Goal: Task Accomplishment & Management: Manage account settings

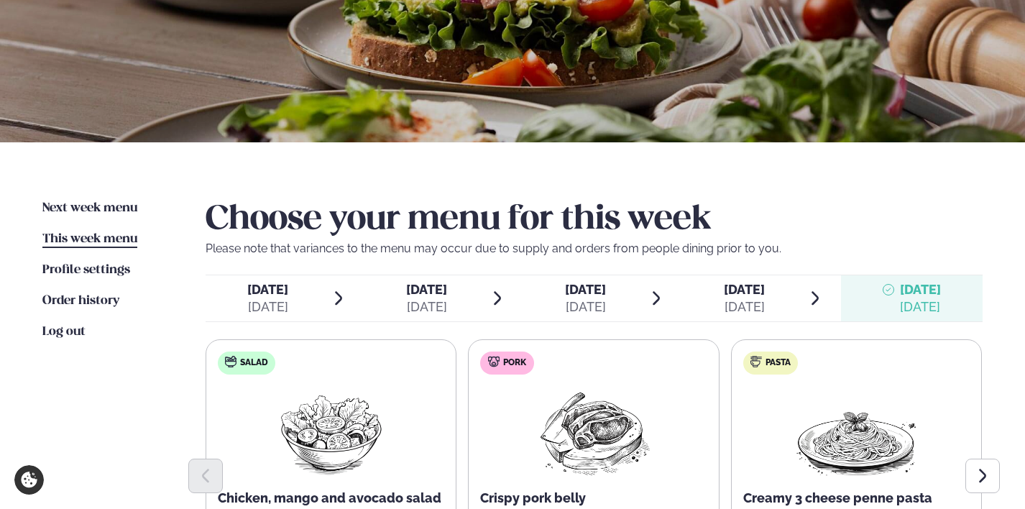
scroll to position [129, 0]
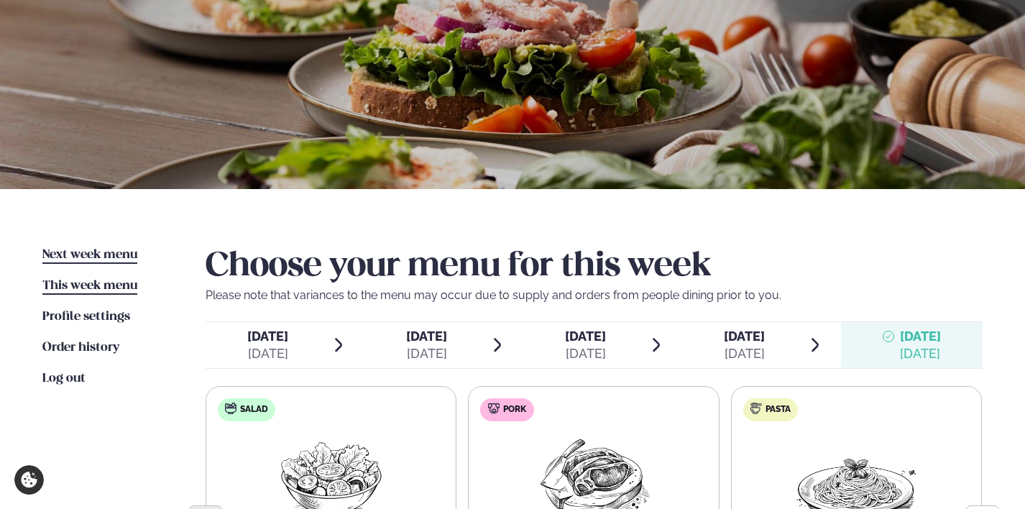
click at [105, 252] on span "Next week menu" at bounding box center [89, 255] width 95 height 12
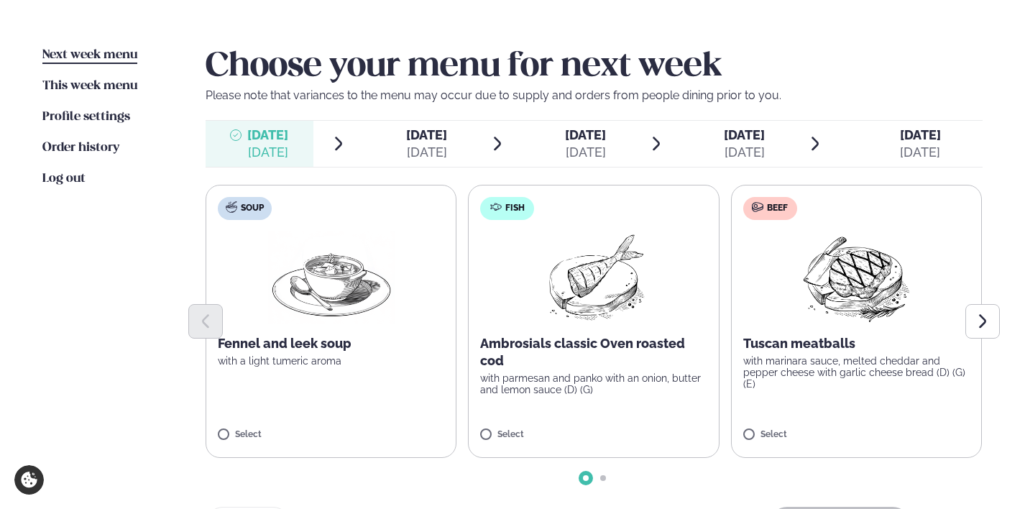
scroll to position [368, 0]
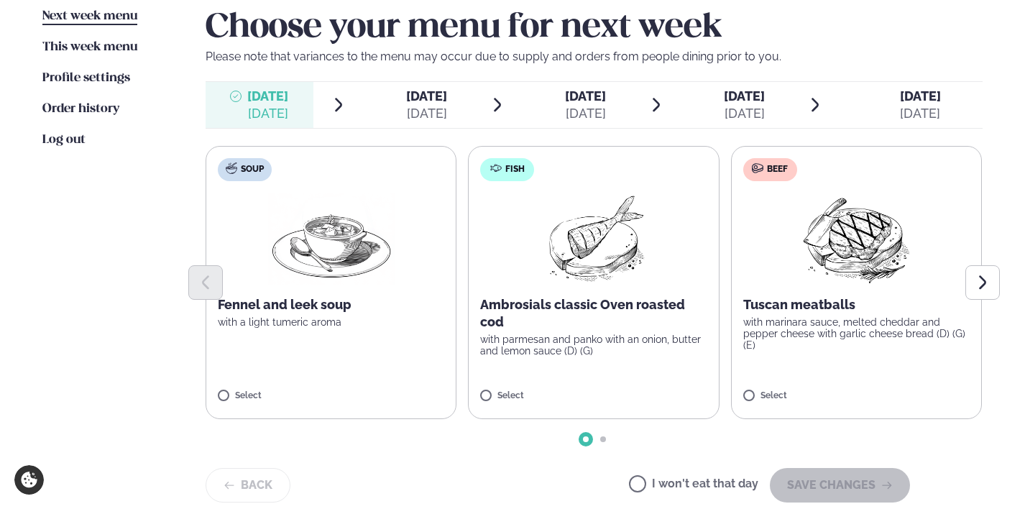
click at [411, 114] on div "[DATE]" at bounding box center [426, 113] width 41 height 17
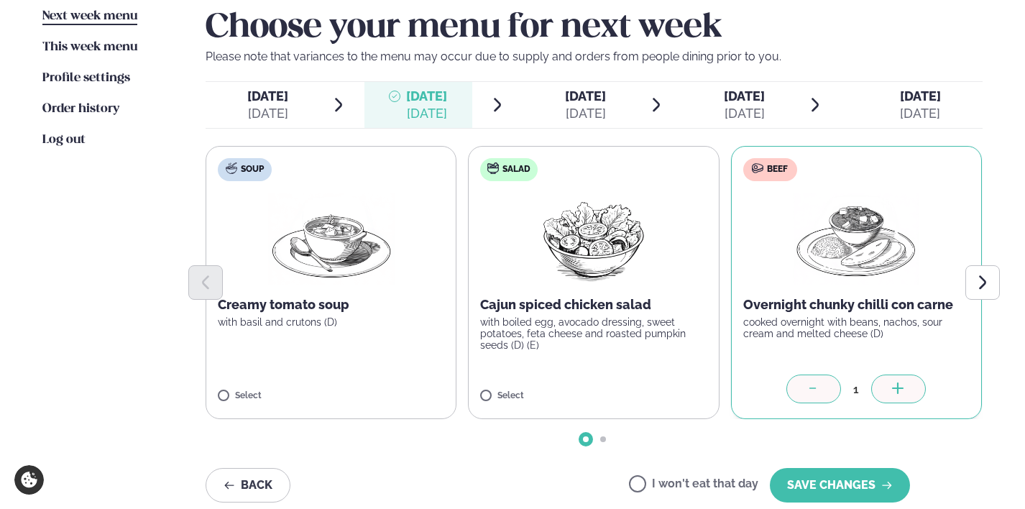
click at [604, 100] on span "[DATE]" at bounding box center [585, 95] width 41 height 15
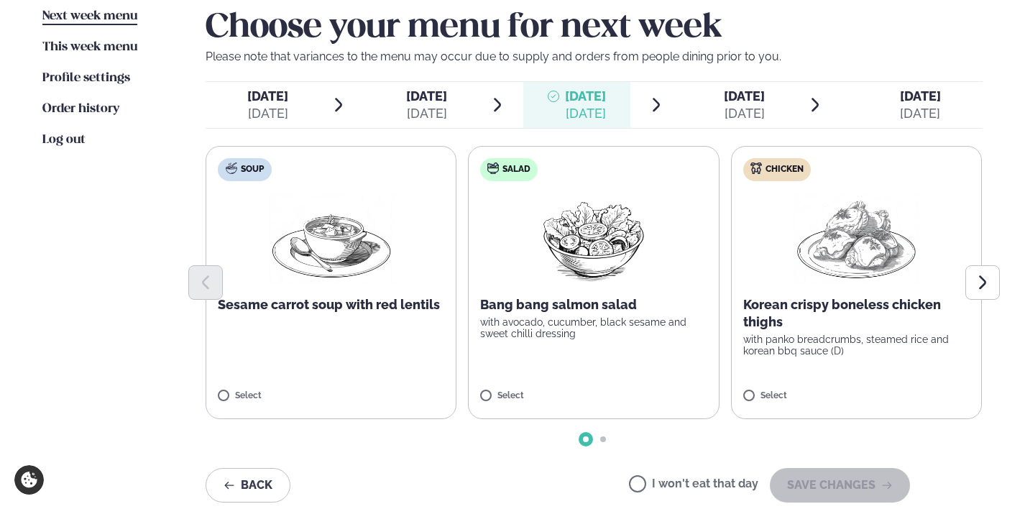
click at [856, 342] on p "with panko breadcrumbs, steamed rice and korean bbq sauce (D)" at bounding box center [857, 345] width 227 height 23
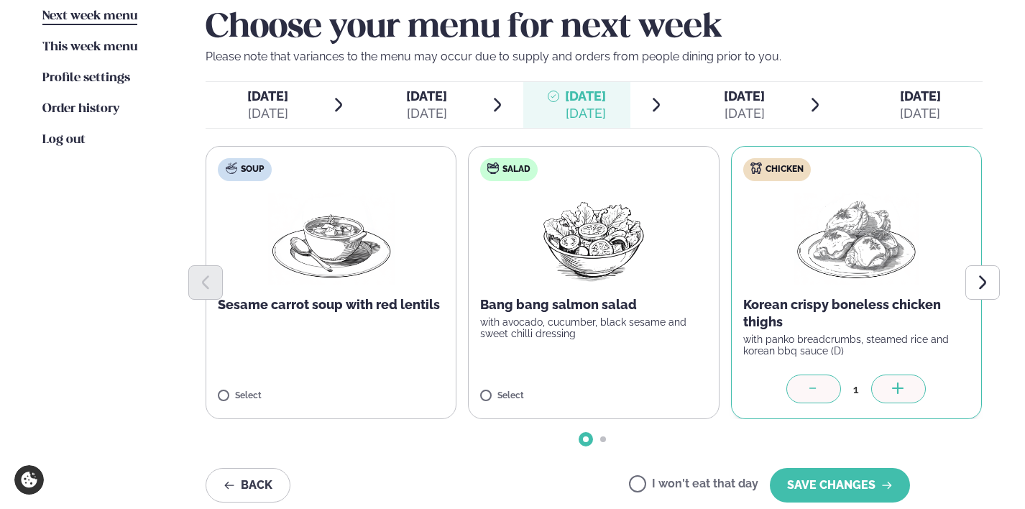
click at [434, 104] on div "[DATE] Tue." at bounding box center [426, 96] width 41 height 17
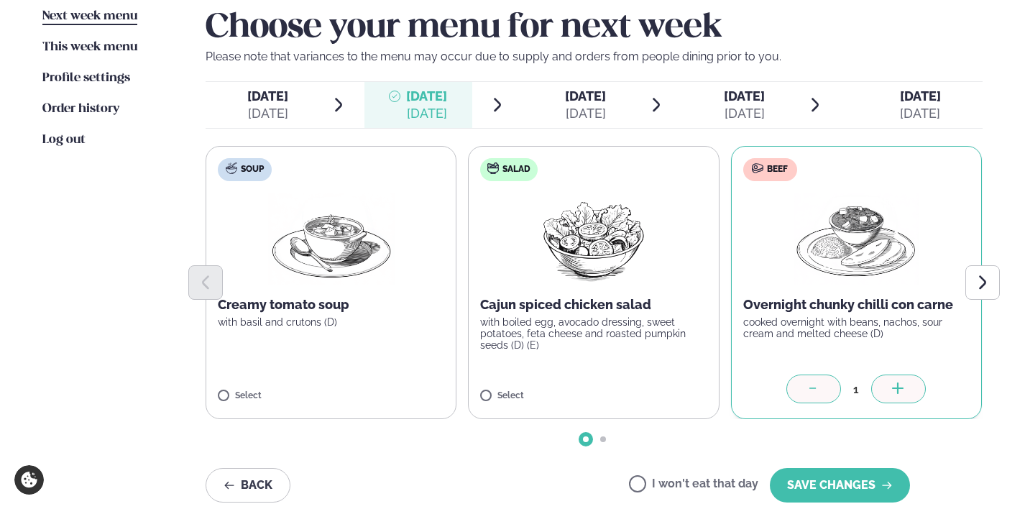
click at [572, 104] on div "[DATE] Wed." at bounding box center [585, 96] width 41 height 17
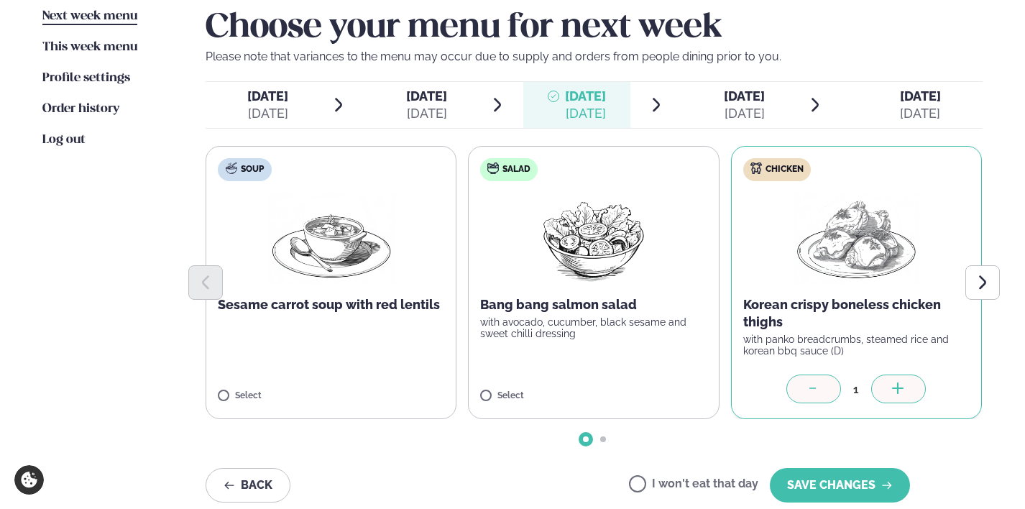
click at [724, 103] on span "[DATE]" at bounding box center [744, 95] width 41 height 15
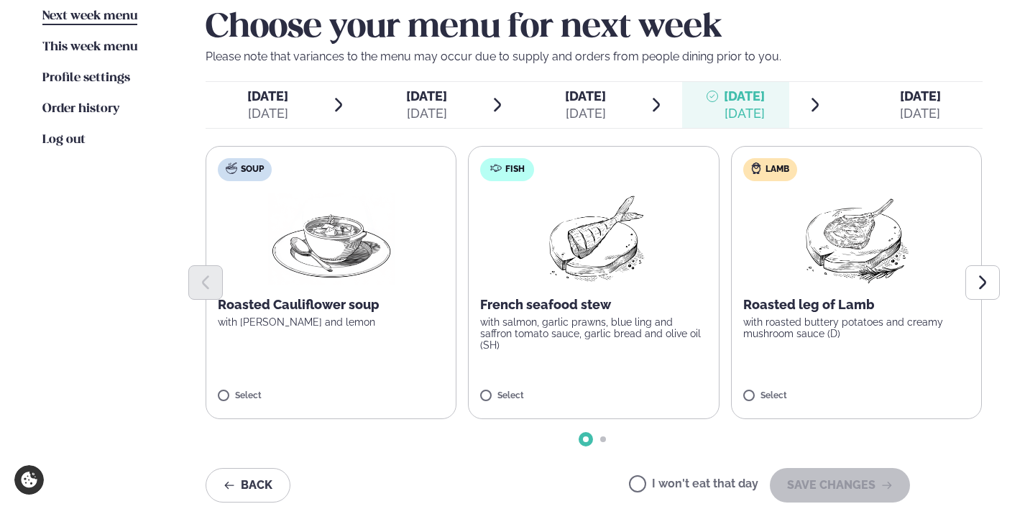
click at [790, 305] on p "Roasted leg of Lamb" at bounding box center [857, 304] width 227 height 17
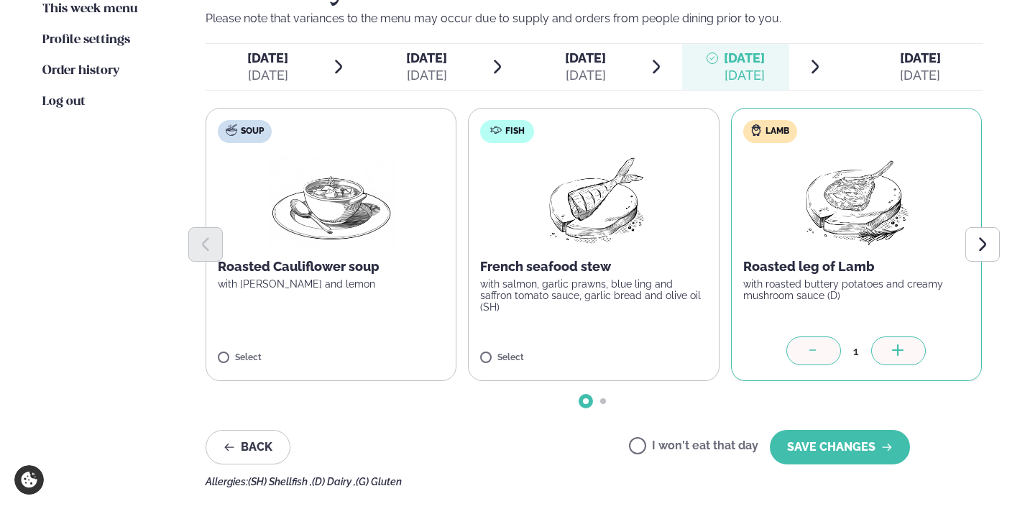
scroll to position [404, 0]
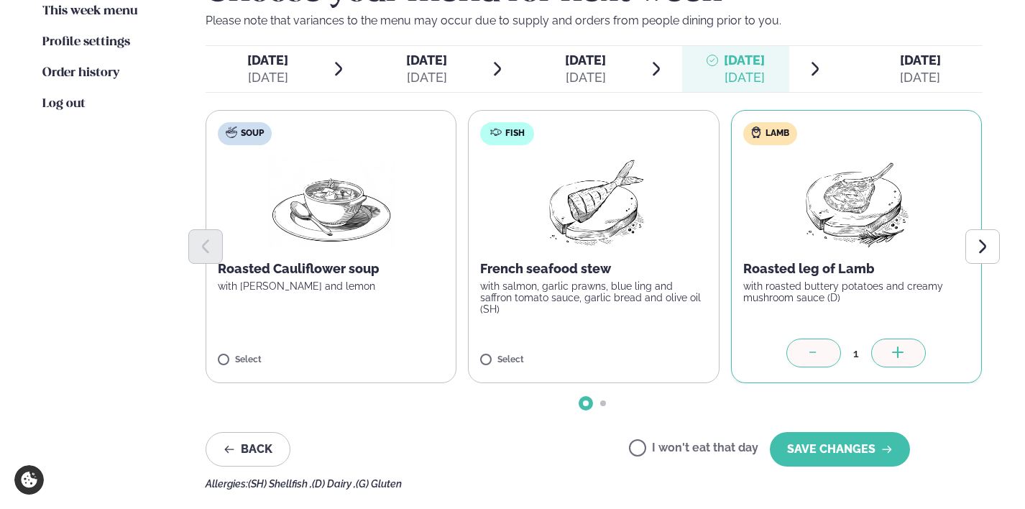
click at [436, 69] on div "[DATE]" at bounding box center [426, 77] width 41 height 17
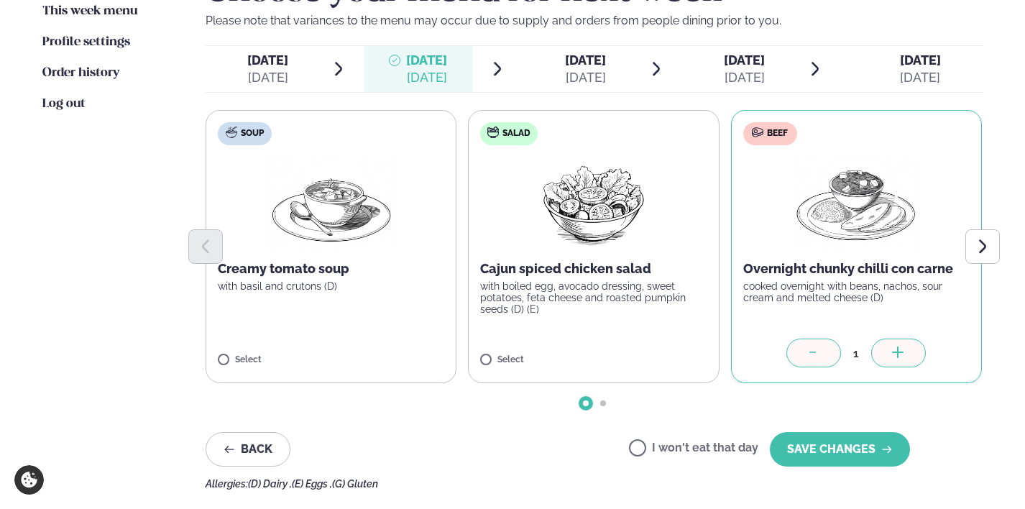
click at [606, 63] on span "[DATE]" at bounding box center [585, 59] width 41 height 15
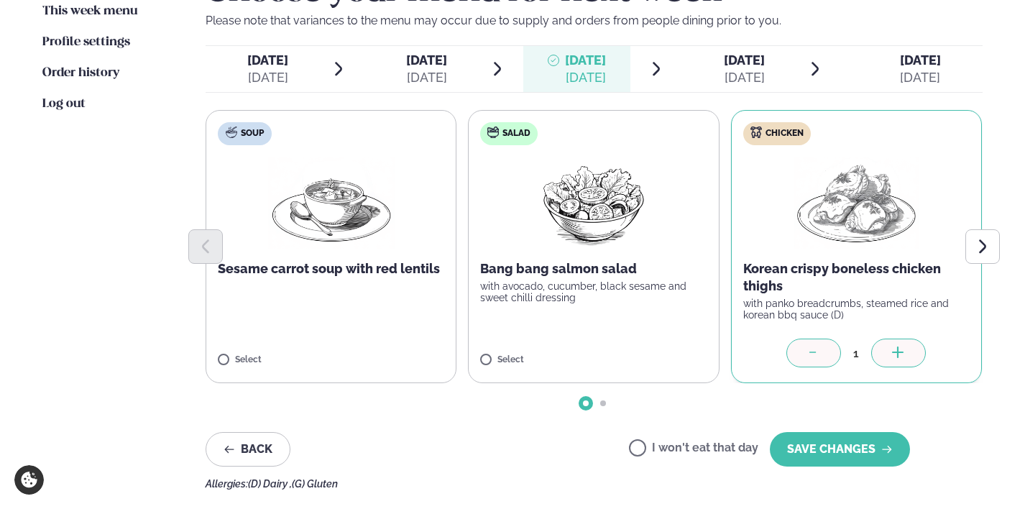
click at [724, 73] on div "[DATE]" at bounding box center [744, 77] width 41 height 17
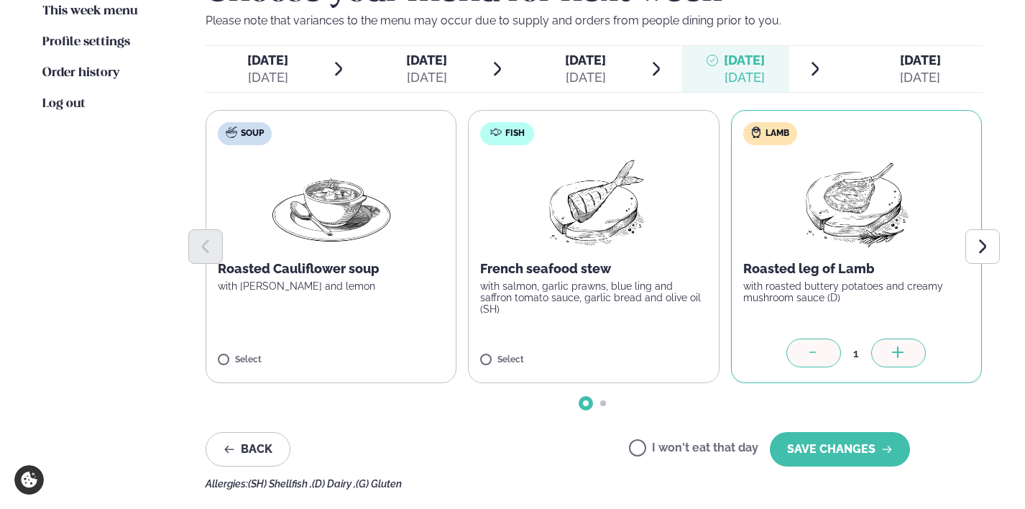
click at [569, 71] on div "[DATE]" at bounding box center [585, 77] width 41 height 17
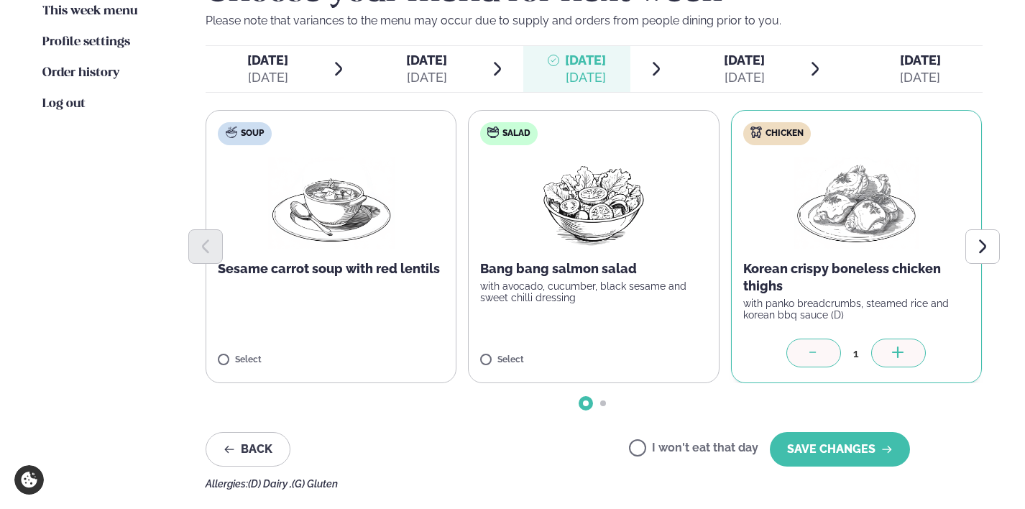
click at [413, 68] on div "[DATE] Tue." at bounding box center [426, 60] width 41 height 17
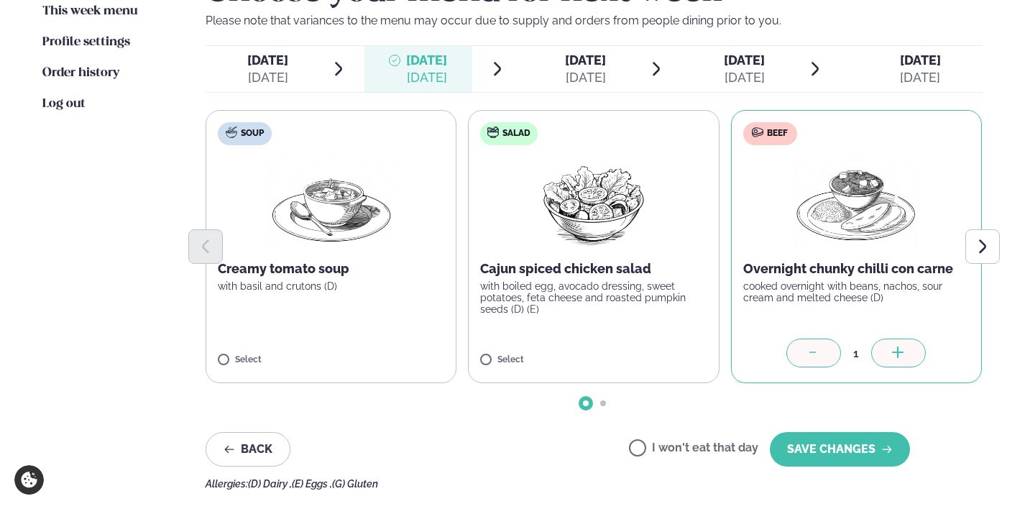
click at [606, 68] on div "[DATE] Wed." at bounding box center [585, 60] width 41 height 17
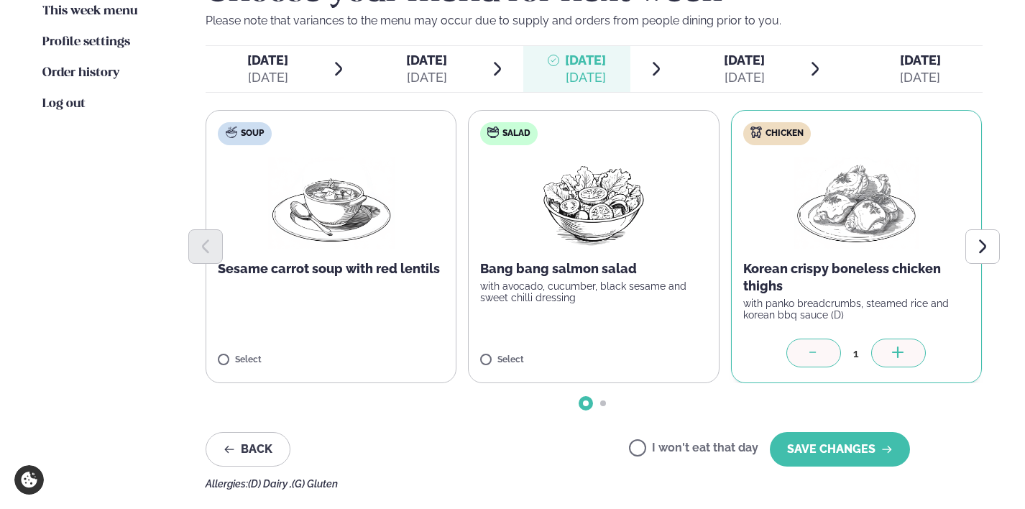
click at [741, 69] on div "[DATE]" at bounding box center [744, 77] width 41 height 17
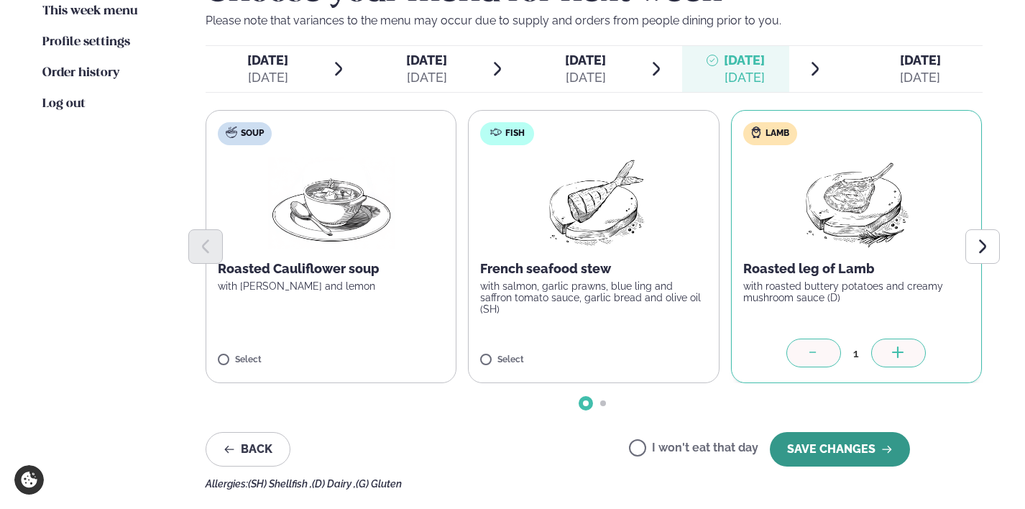
click at [854, 449] on button "SAVE CHANGES" at bounding box center [840, 449] width 140 height 35
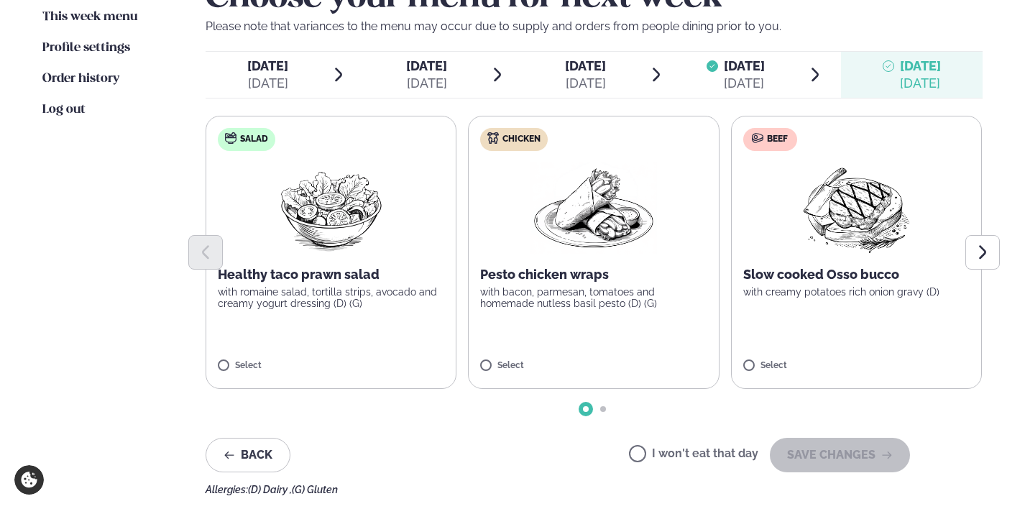
scroll to position [416, 0]
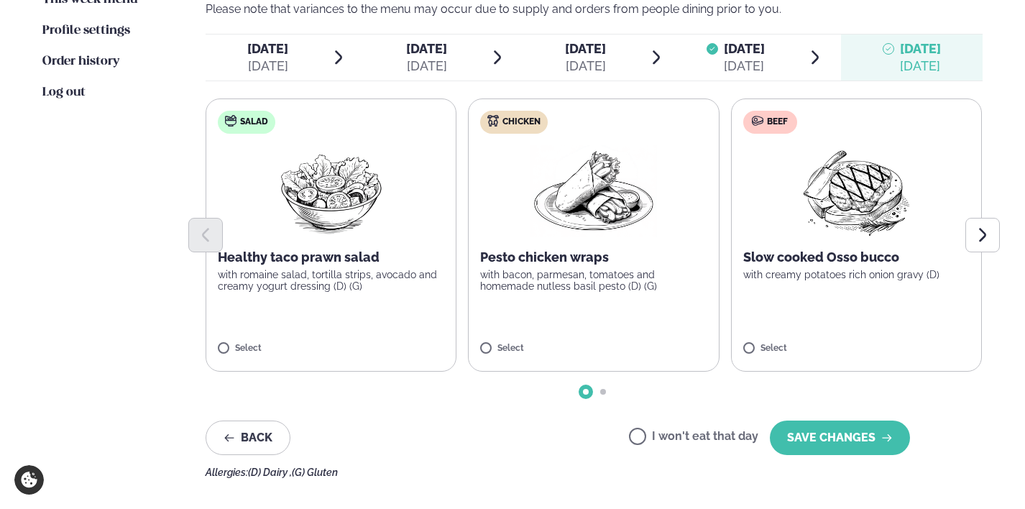
click at [274, 60] on div "[DATE]" at bounding box center [267, 66] width 41 height 17
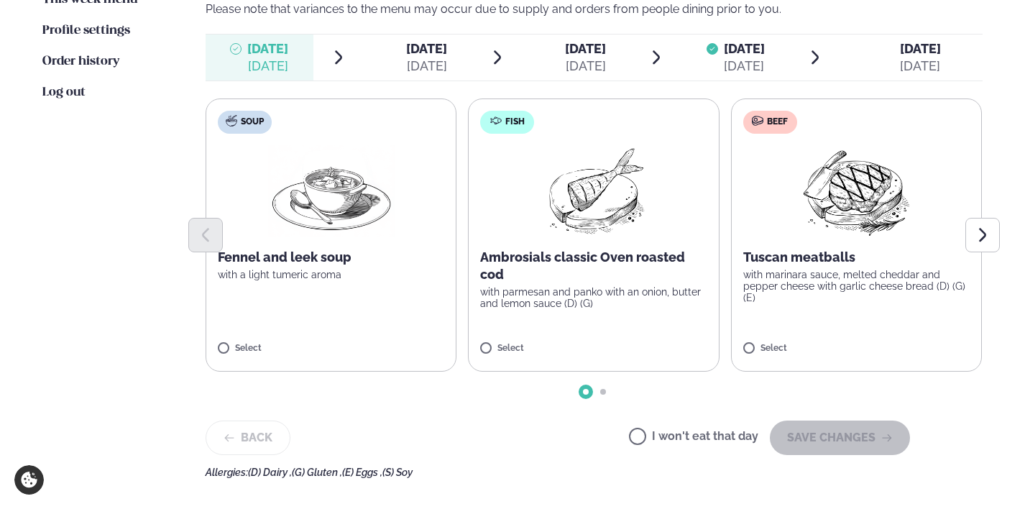
click at [644, 434] on label "I won't eat that day" at bounding box center [693, 438] width 129 height 15
click at [842, 443] on button "SAVE CHANGES" at bounding box center [840, 438] width 140 height 35
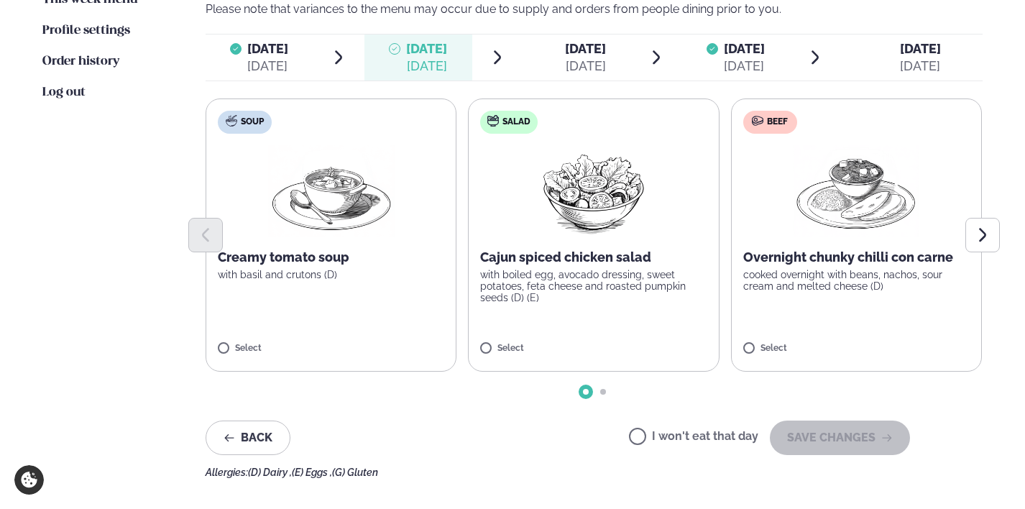
click at [265, 68] on div "[DATE]" at bounding box center [267, 66] width 41 height 17
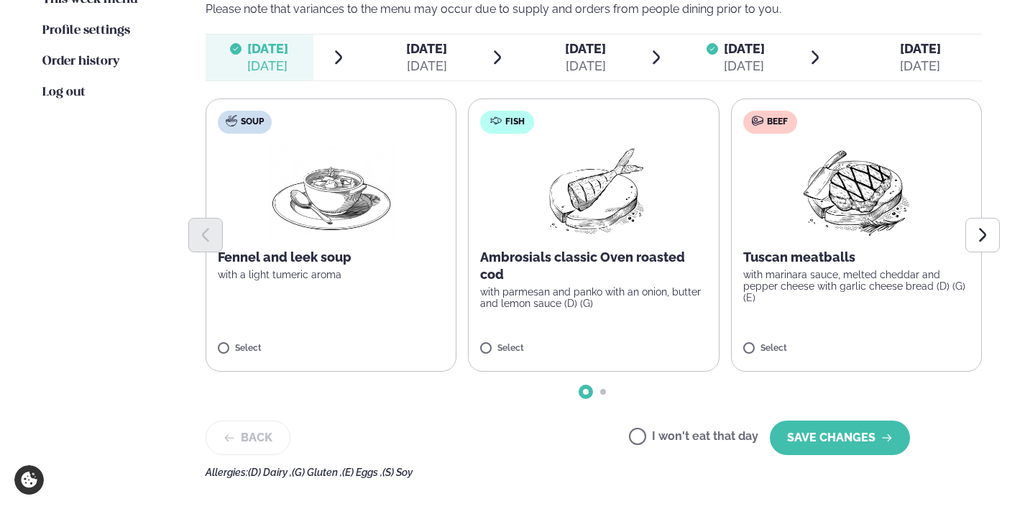
click at [376, 60] on span "[DATE] [DATE]" at bounding box center [418, 58] width 107 height 46
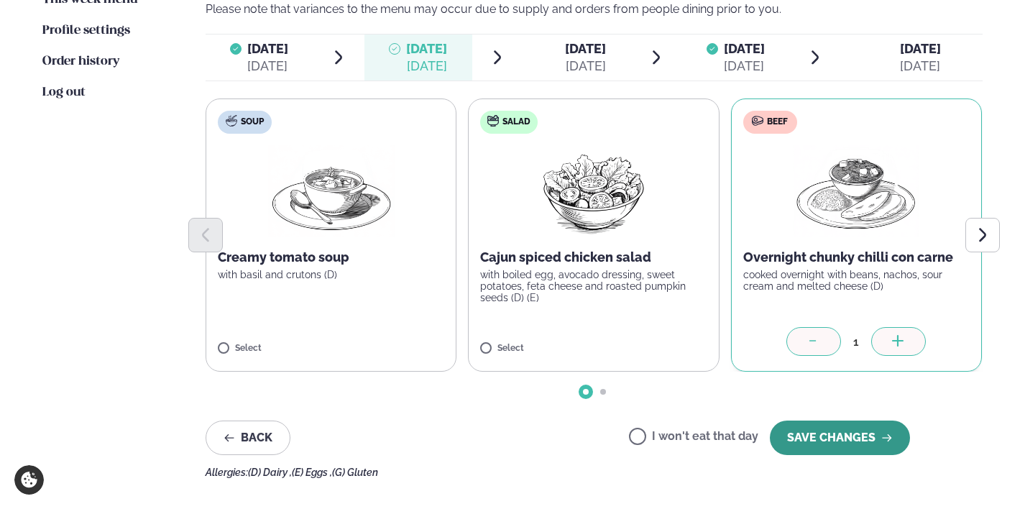
click at [848, 435] on button "SAVE CHANGES" at bounding box center [840, 438] width 140 height 35
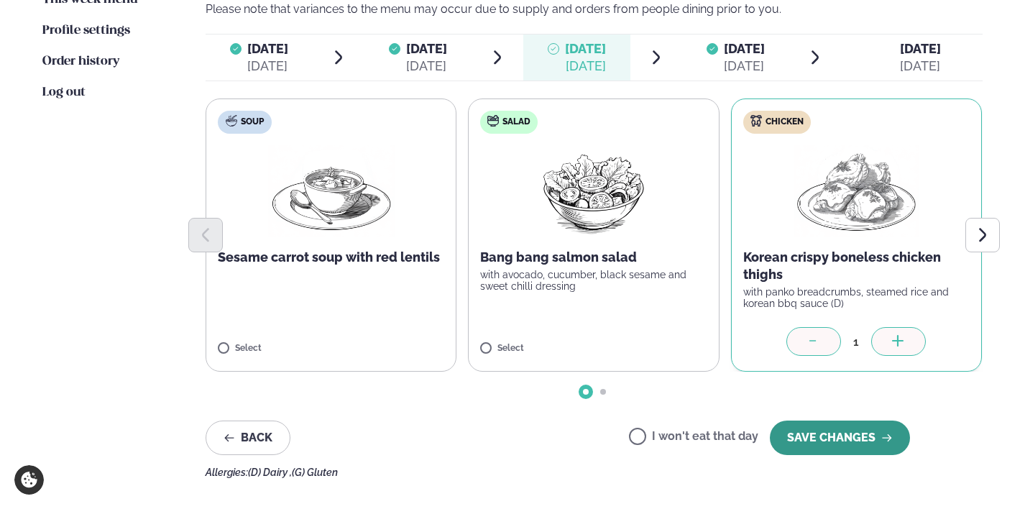
click at [800, 452] on button "SAVE CHANGES" at bounding box center [840, 438] width 140 height 35
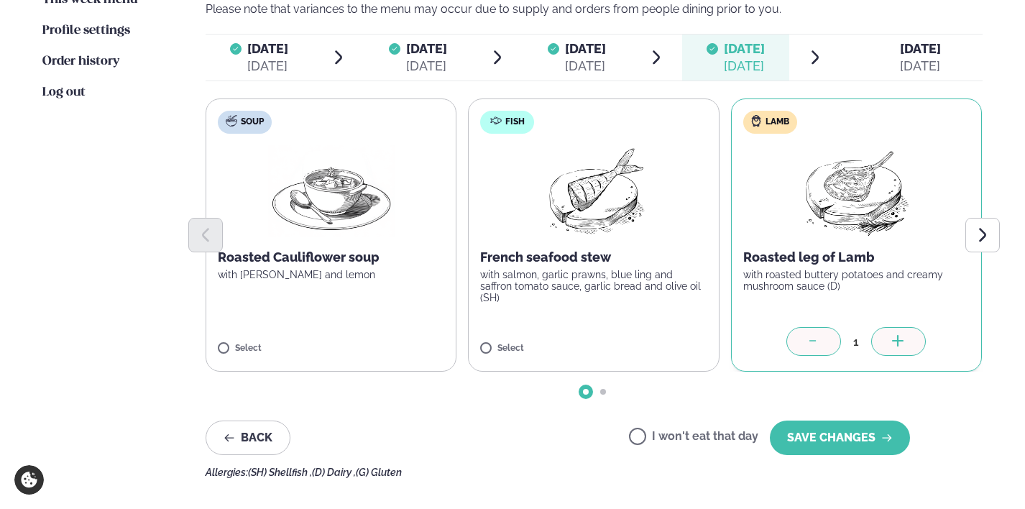
click at [725, 61] on div "[DATE]" at bounding box center [744, 66] width 41 height 17
click at [909, 63] on div "[DATE]" at bounding box center [920, 66] width 41 height 17
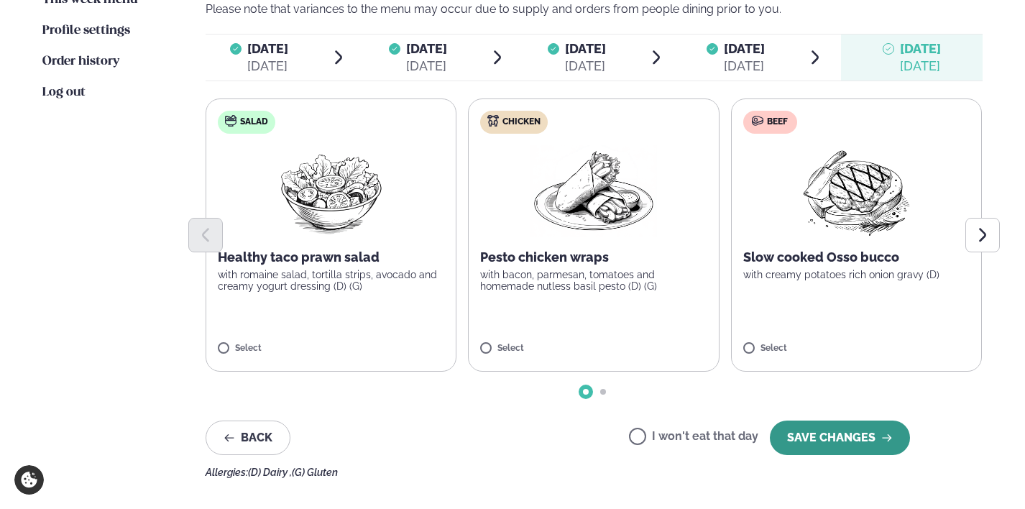
click at [846, 434] on button "SAVE CHANGES" at bounding box center [840, 438] width 140 height 35
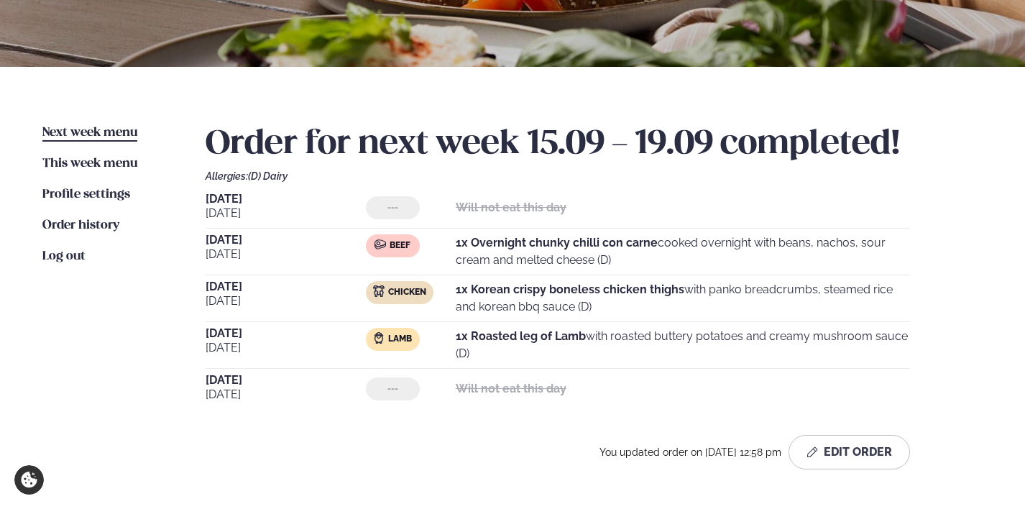
scroll to position [216, 0]
